Goal: Book appointment/travel/reservation

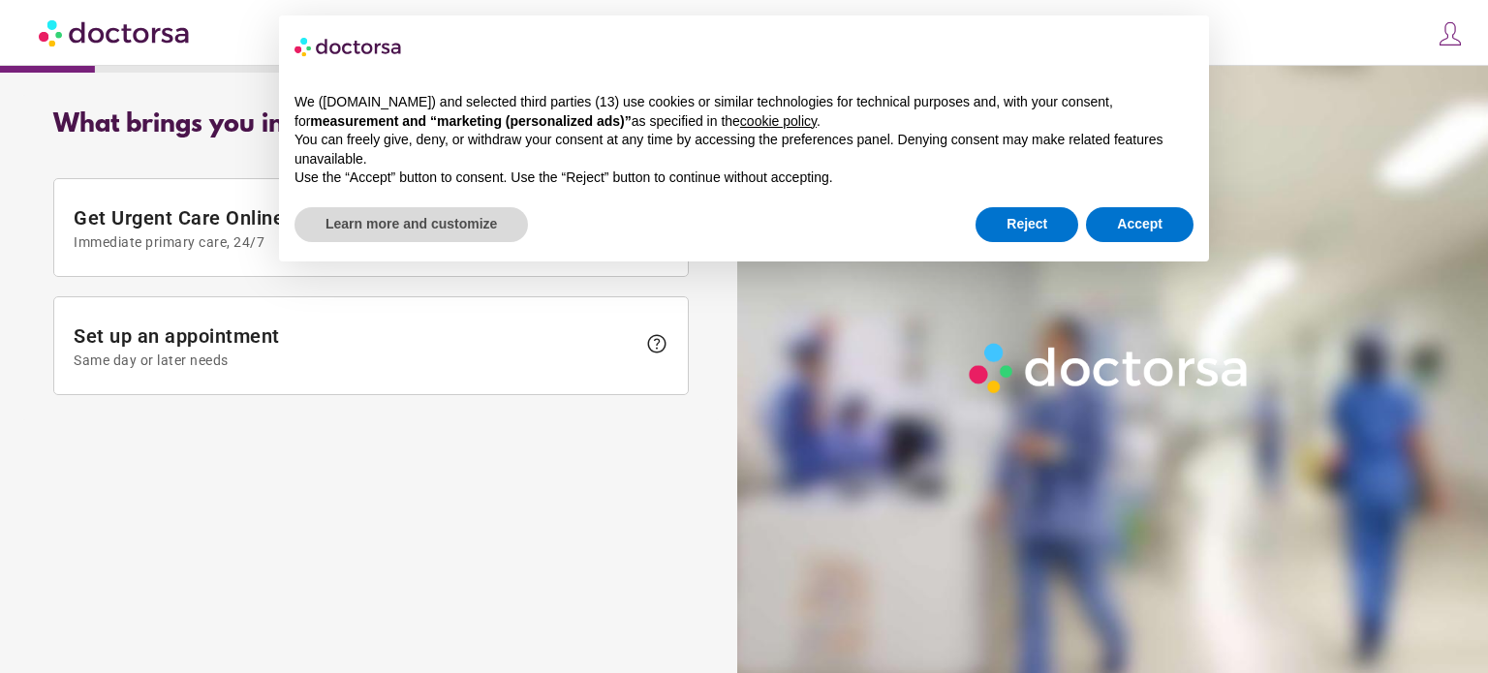
click at [1247, 17] on div "close Log in Make a request Your appointments Your profile Welcome back Log in …" at bounding box center [744, 33] width 1488 height 66
click at [1136, 216] on button "Accept" at bounding box center [1140, 224] width 108 height 35
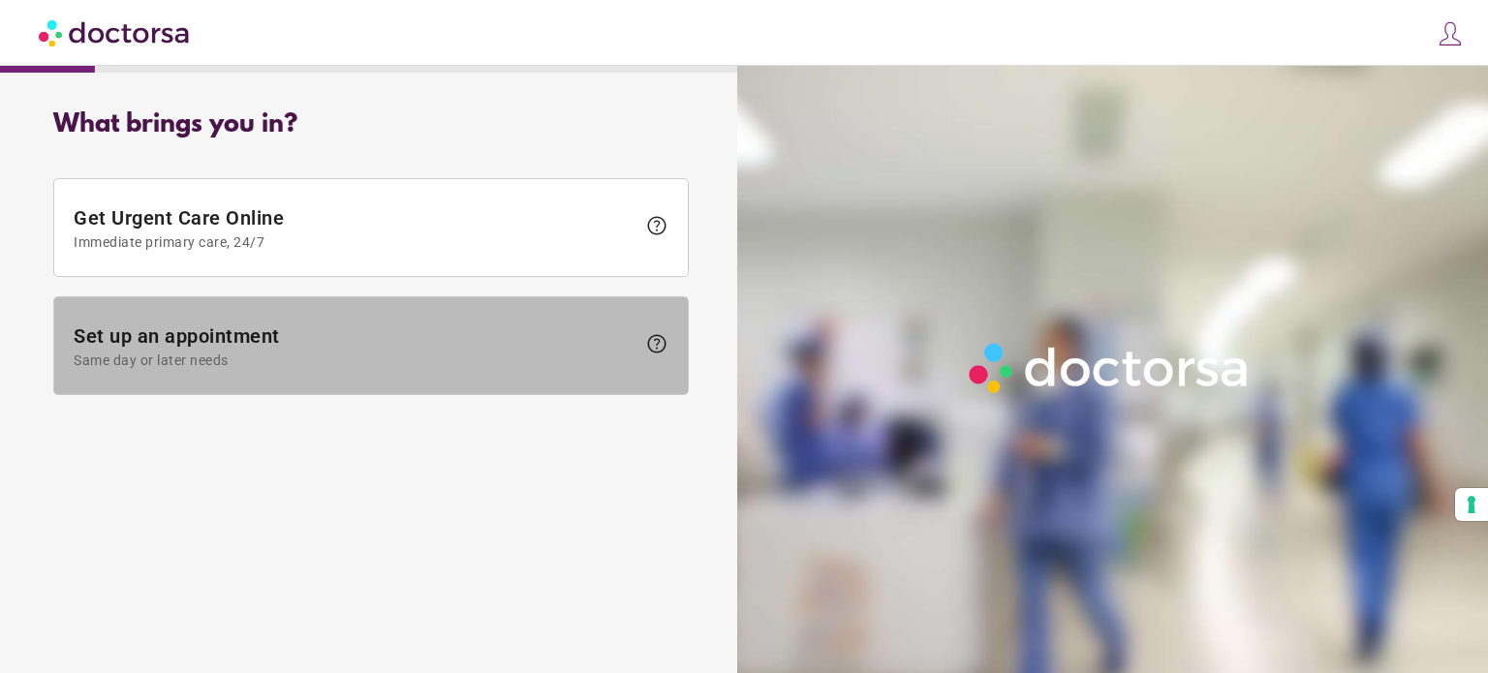
click at [469, 355] on span "Same day or later needs" at bounding box center [355, 360] width 562 height 15
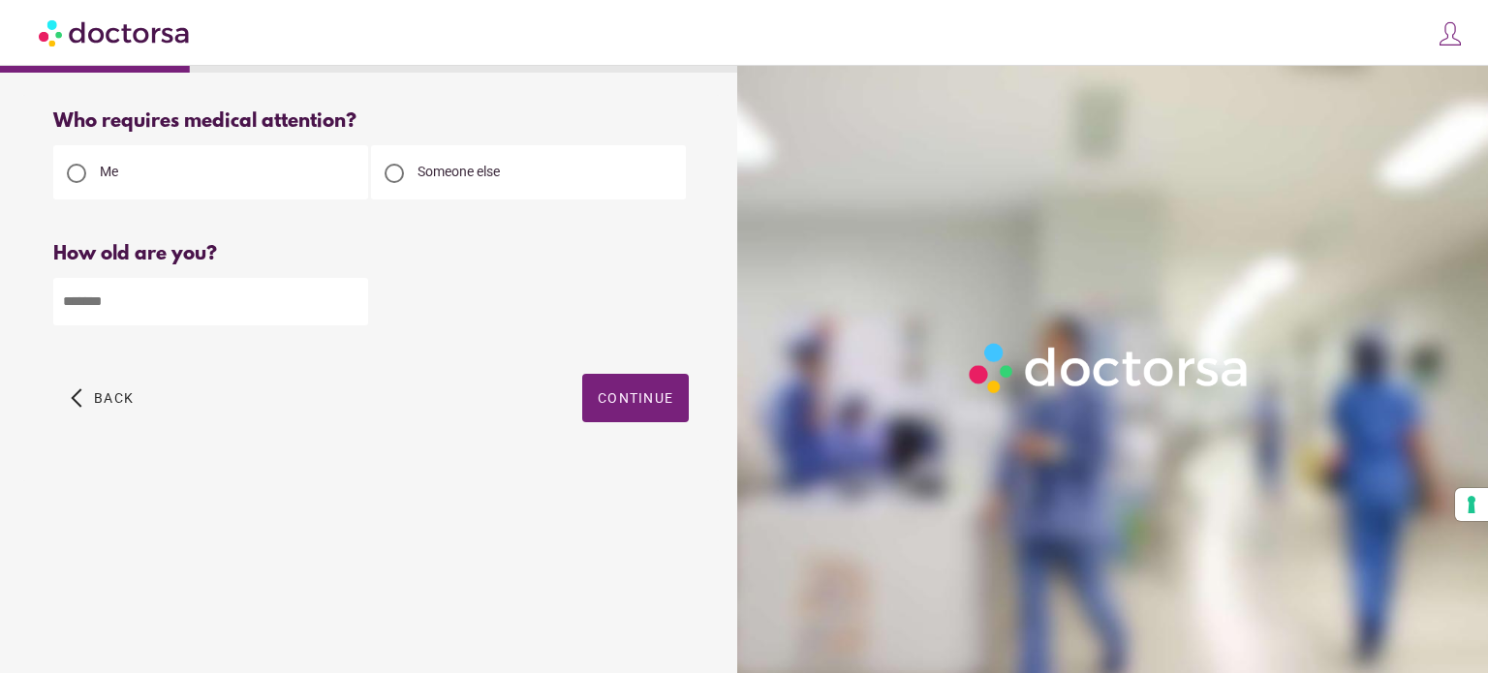
click at [248, 293] on input "number" at bounding box center [210, 301] width 315 height 47
type input "**"
click at [612, 403] on span "Continue" at bounding box center [636, 397] width 76 height 15
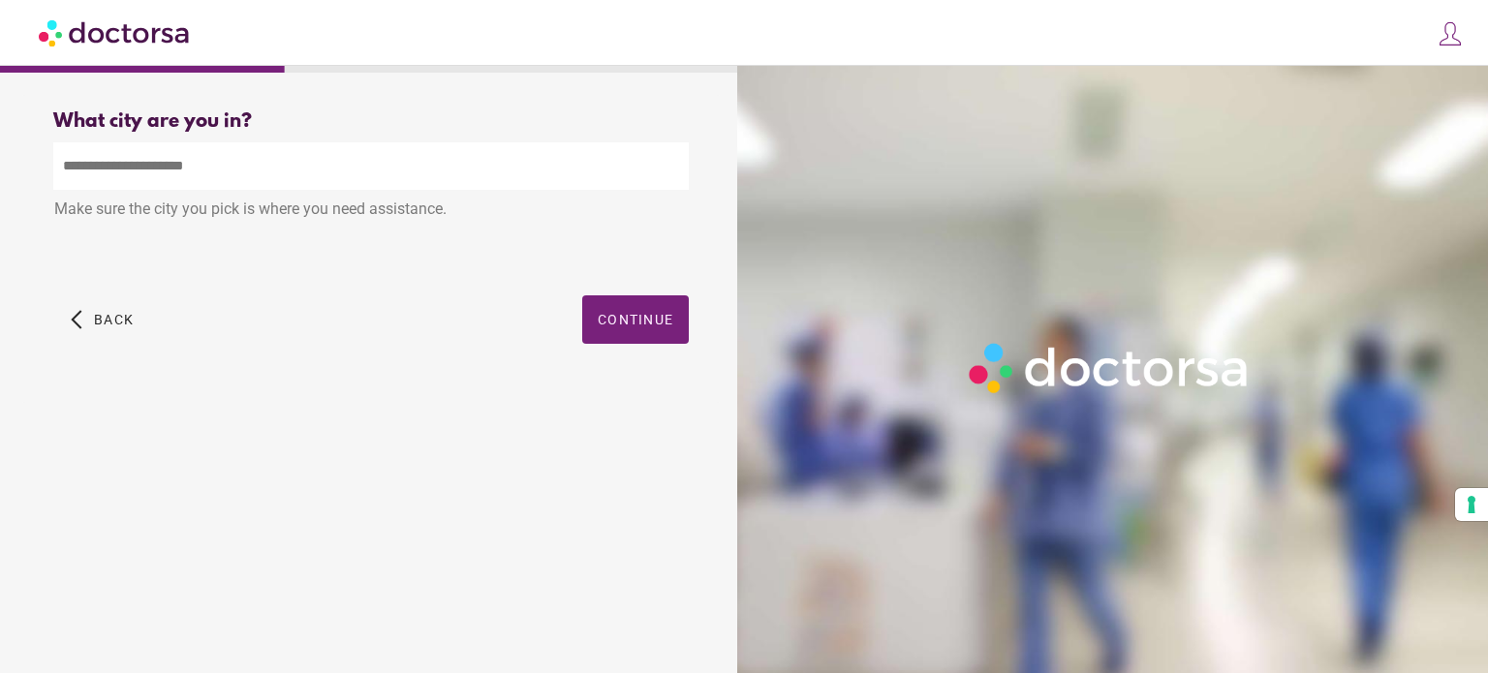
click at [363, 176] on input "text" at bounding box center [370, 165] width 635 height 47
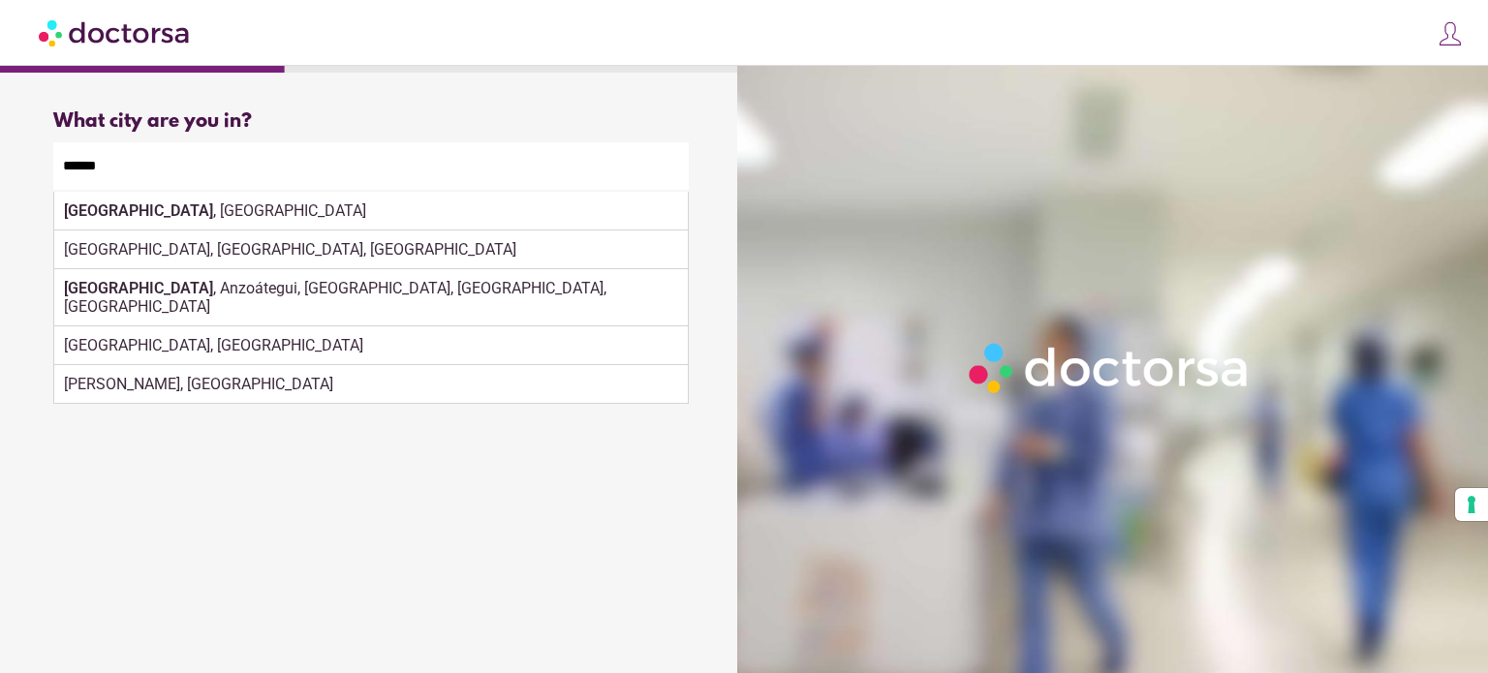
click at [616, 326] on div "Huambo, Angola" at bounding box center [370, 345] width 633 height 39
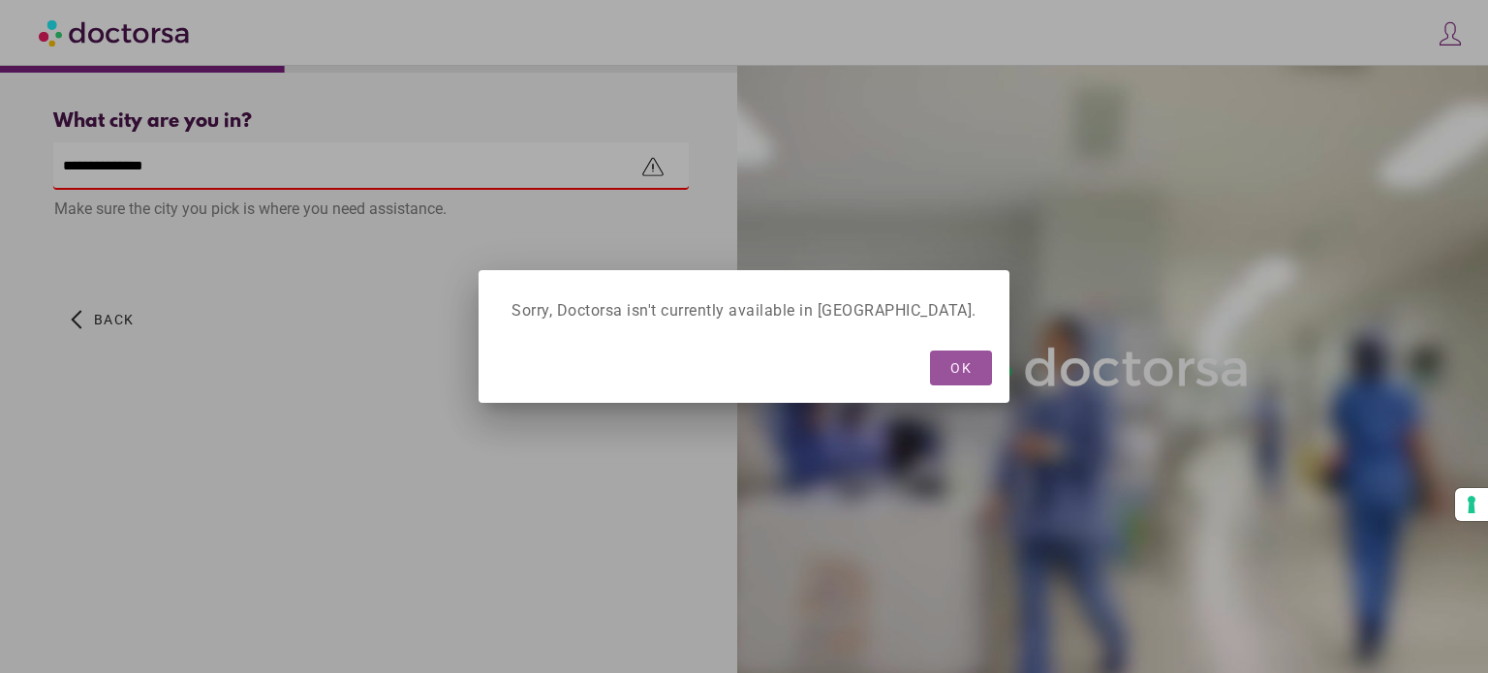
drag, startPoint x: 229, startPoint y: 173, endPoint x: 0, endPoint y: 146, distance: 230.2
click at [0, 146] on div at bounding box center [744, 336] width 1488 height 673
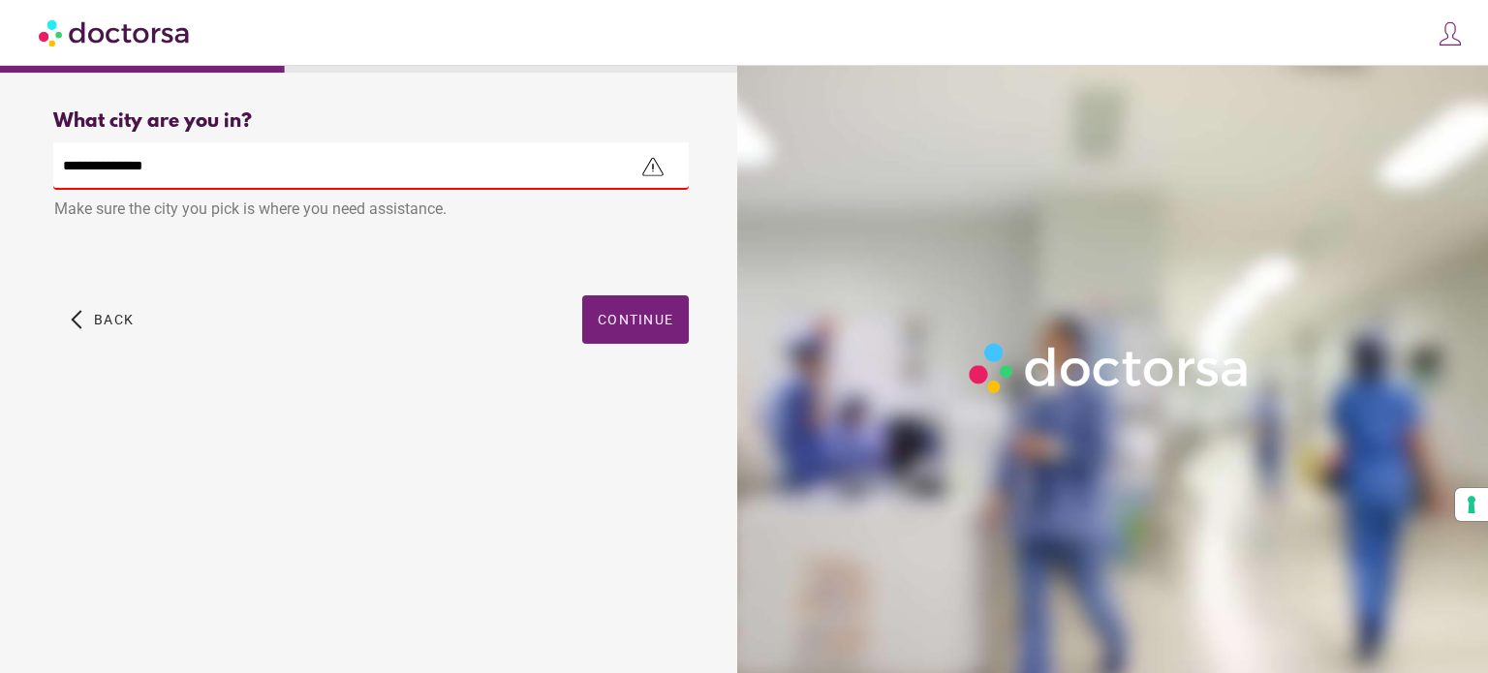
click at [306, 185] on input "**********" at bounding box center [370, 165] width 635 height 47
type input "*"
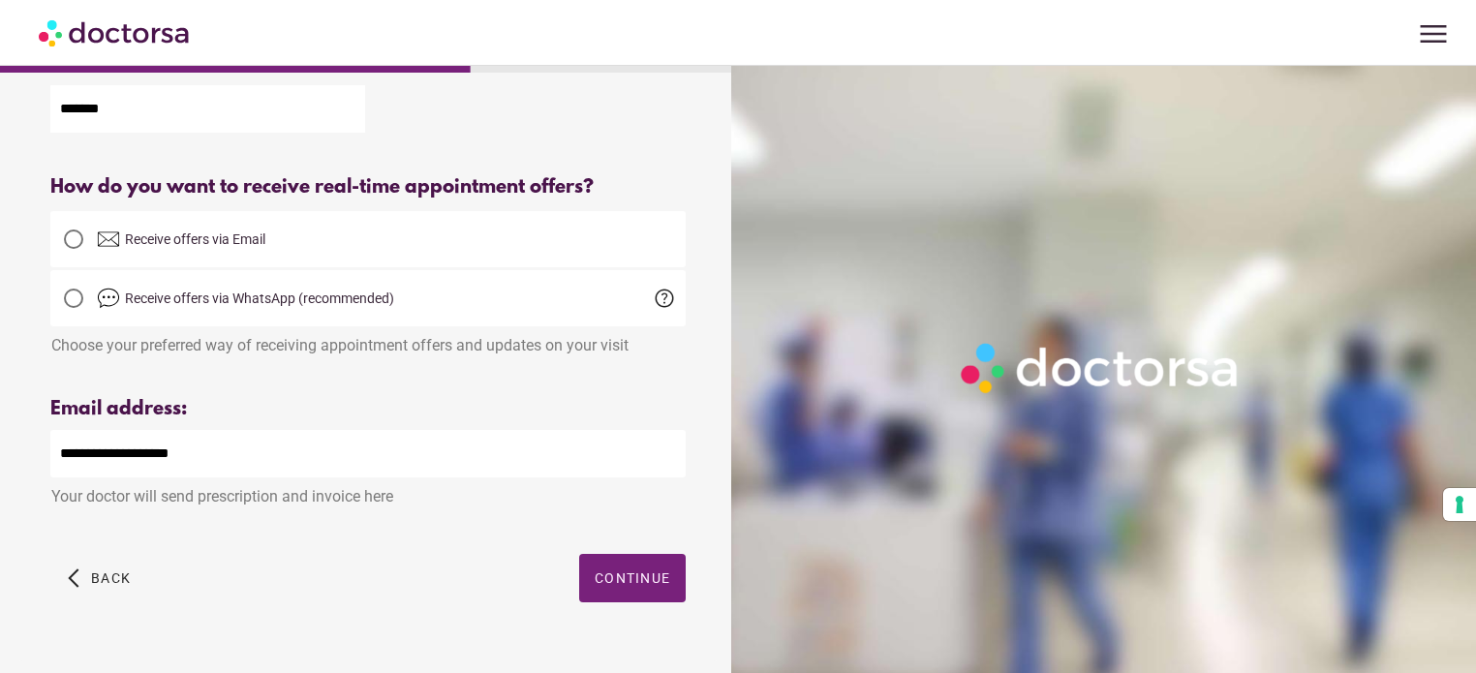
scroll to position [425, 0]
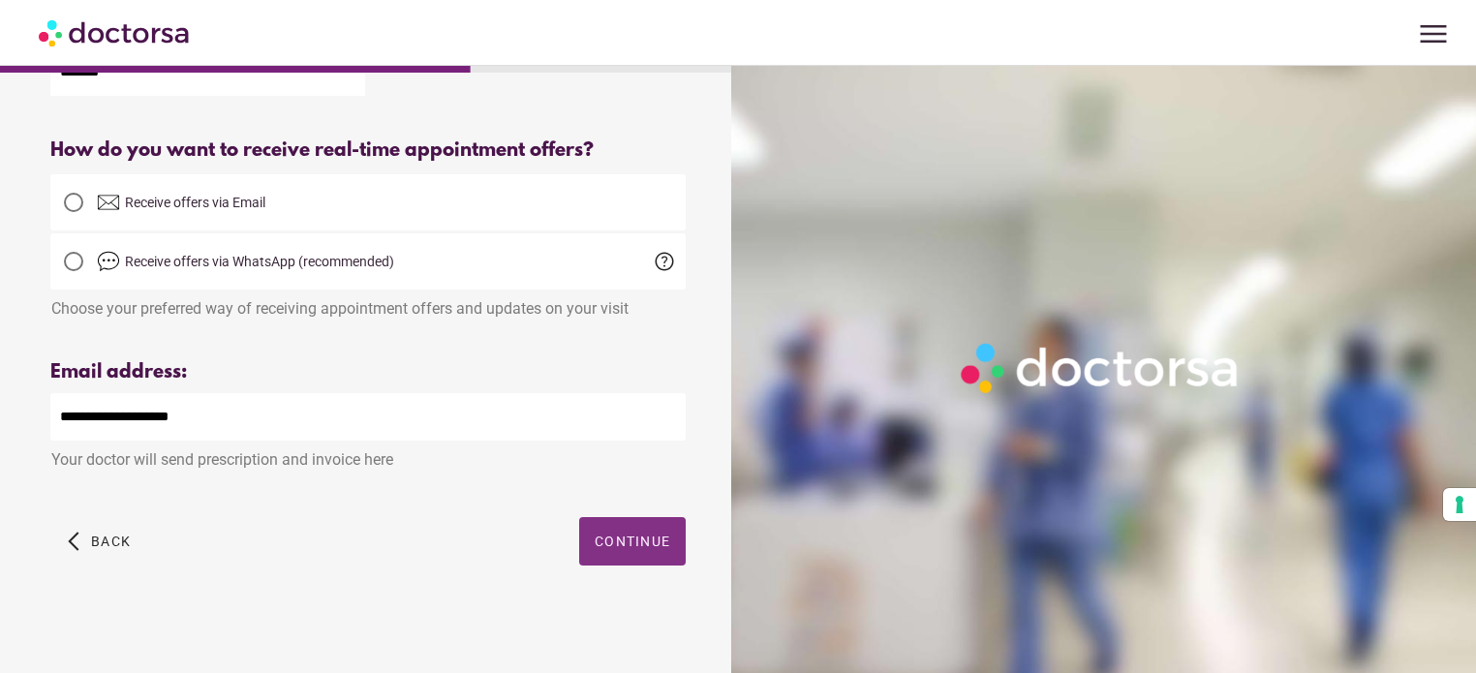
click at [613, 541] on span "Continue" at bounding box center [633, 541] width 76 height 15
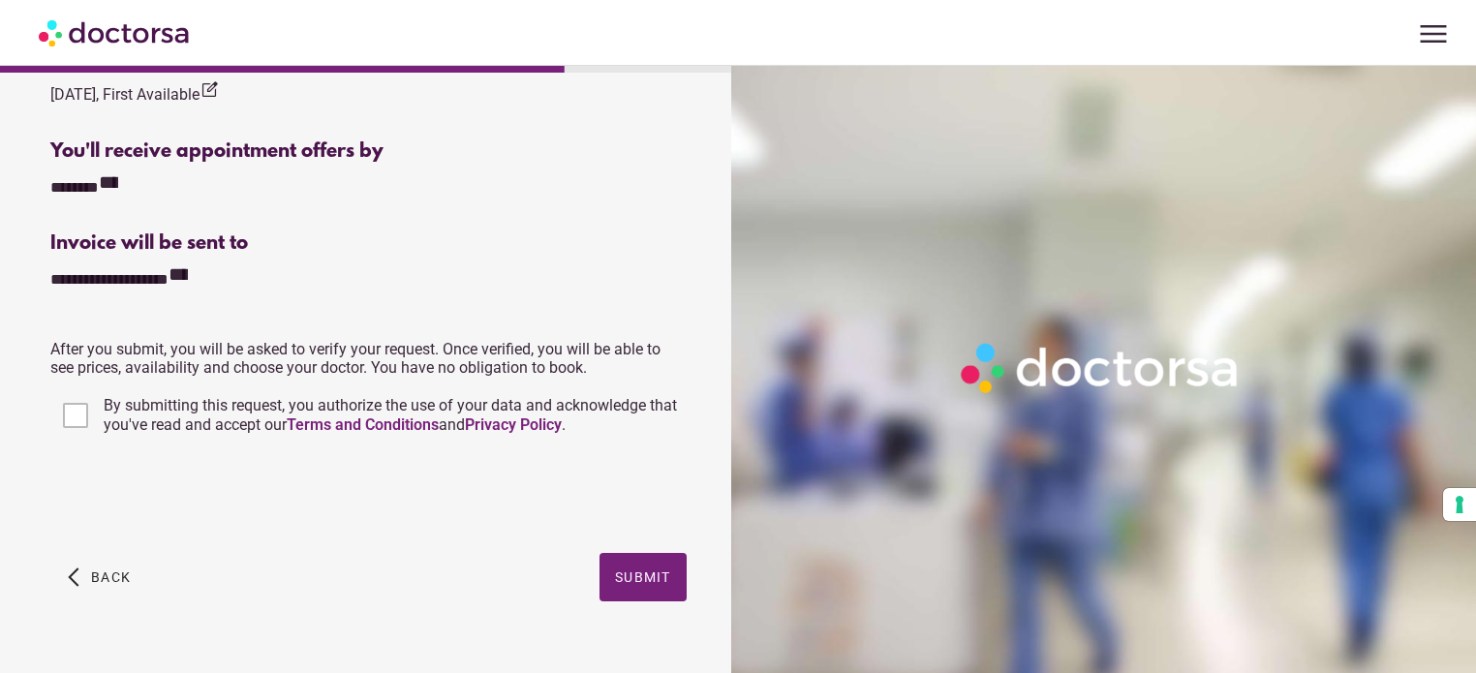
scroll to position [775, 0]
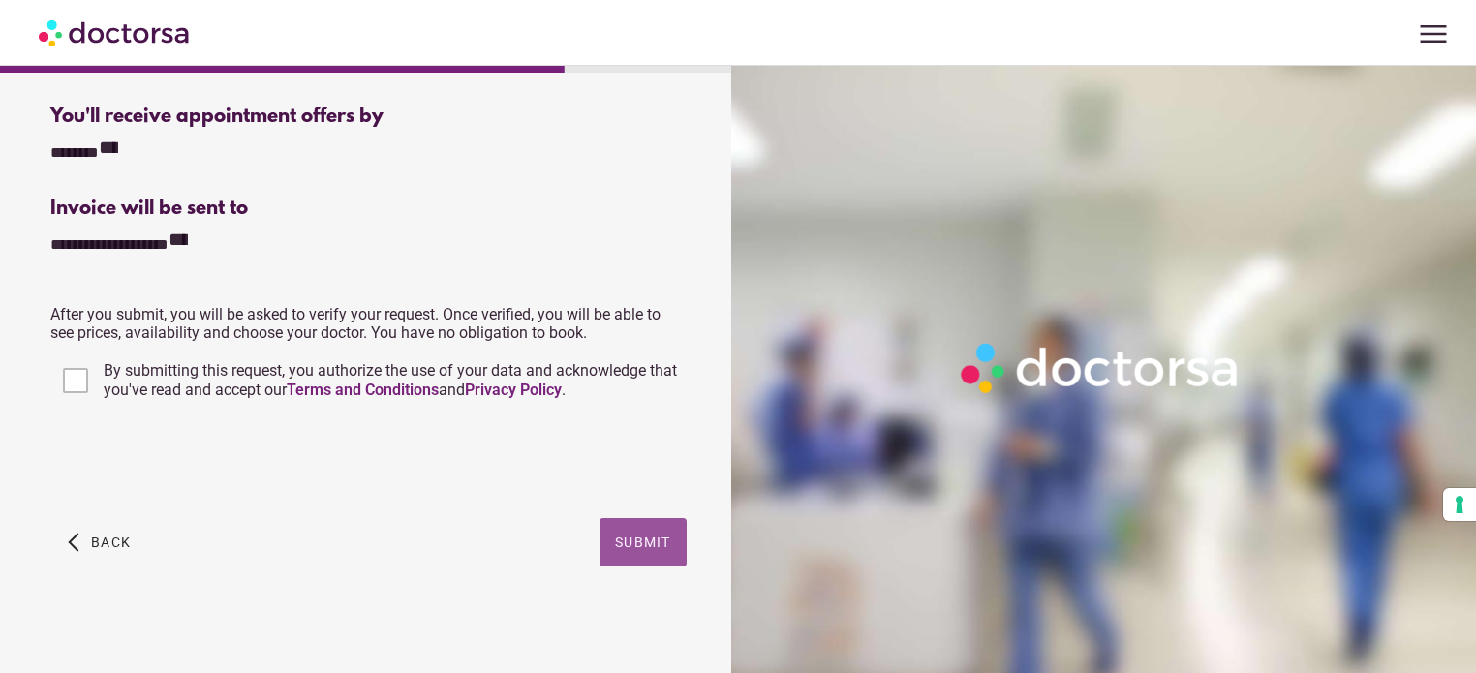
click at [633, 547] on span "Submit" at bounding box center [643, 542] width 56 height 15
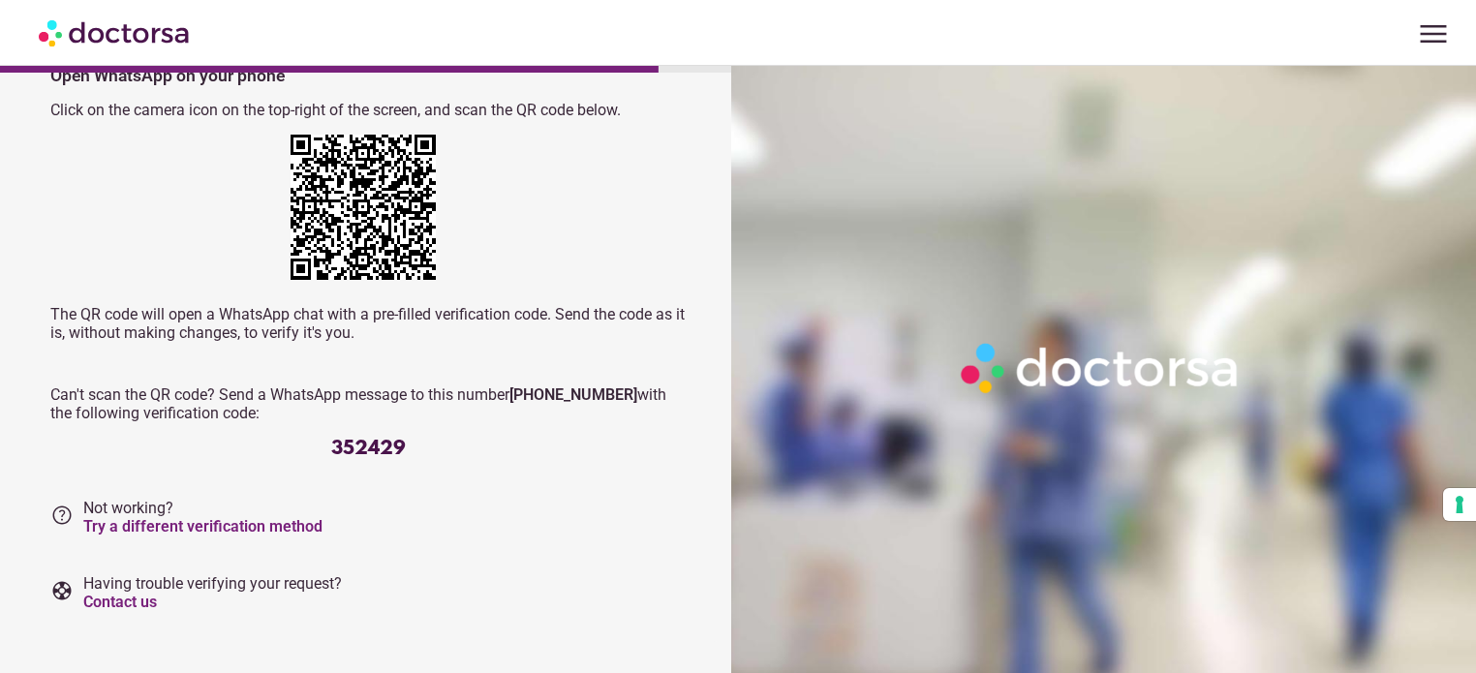
scroll to position [139, 0]
